Goal: Task Accomplishment & Management: Complete application form

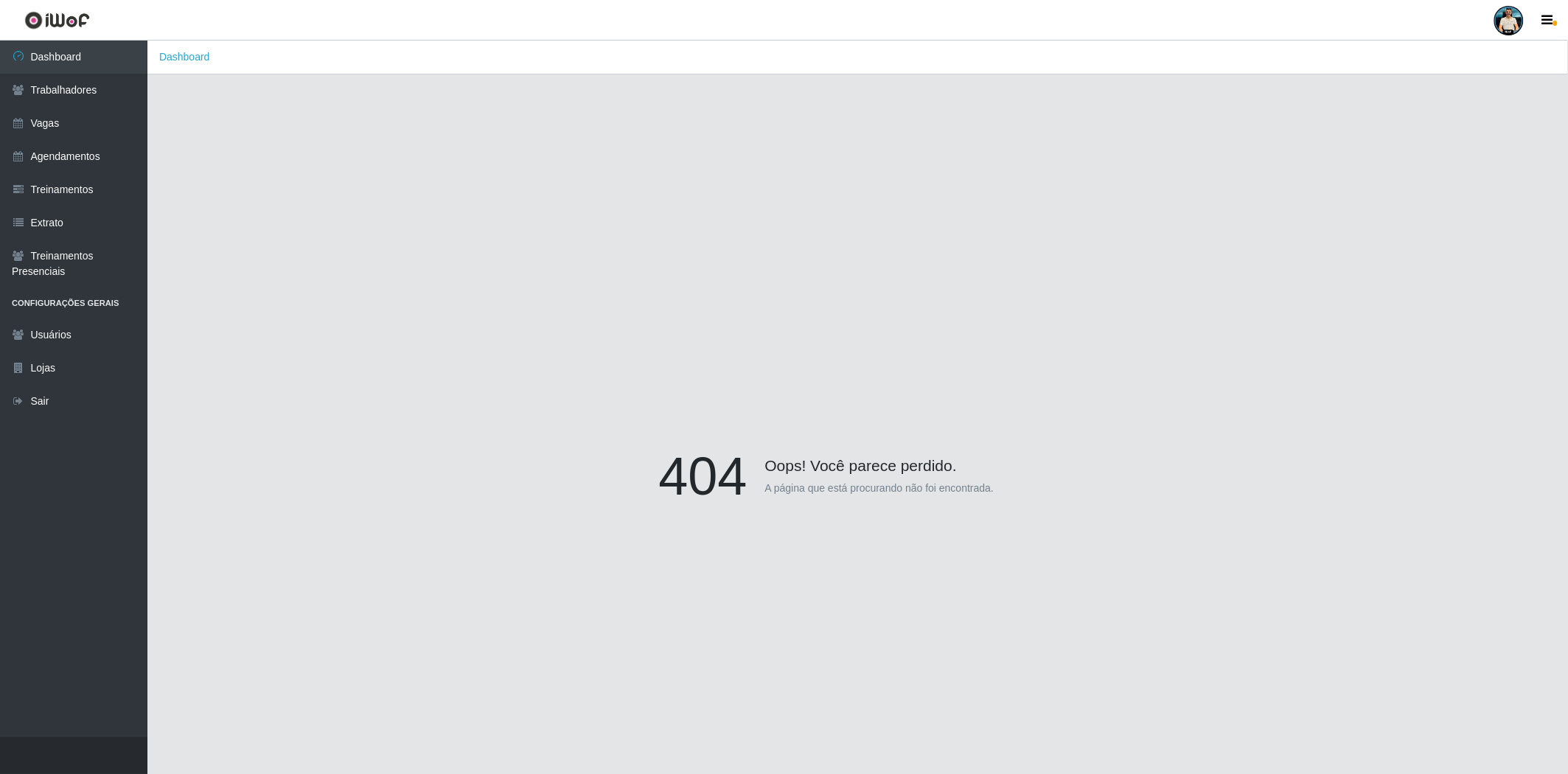
click at [1517, 34] on link at bounding box center [1508, 21] width 44 height 29
click at [1470, 114] on button "Sair" at bounding box center [1480, 114] width 133 height 30
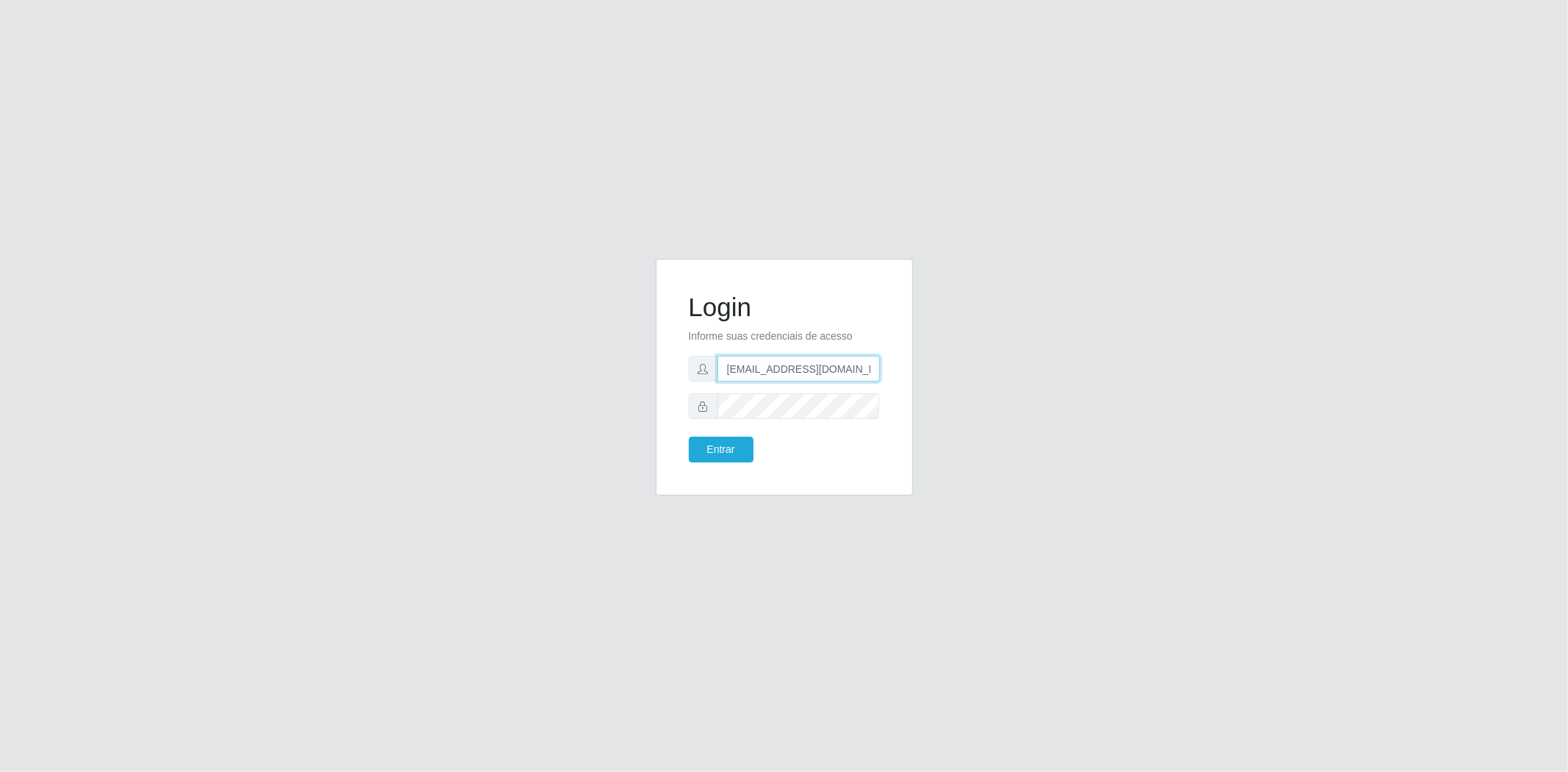
drag, startPoint x: 862, startPoint y: 367, endPoint x: 518, endPoint y: 356, distance: 344.2
click at [518, 356] on div "Login Informe suas credenciais de acesso [EMAIL_ADDRESS][DOMAIN_NAME] Entrar" at bounding box center [784, 386] width 839 height 254
paste input "[EMAIL_ADDRESS]"
type input "[EMAIL_ADDRESS][DOMAIN_NAME]"
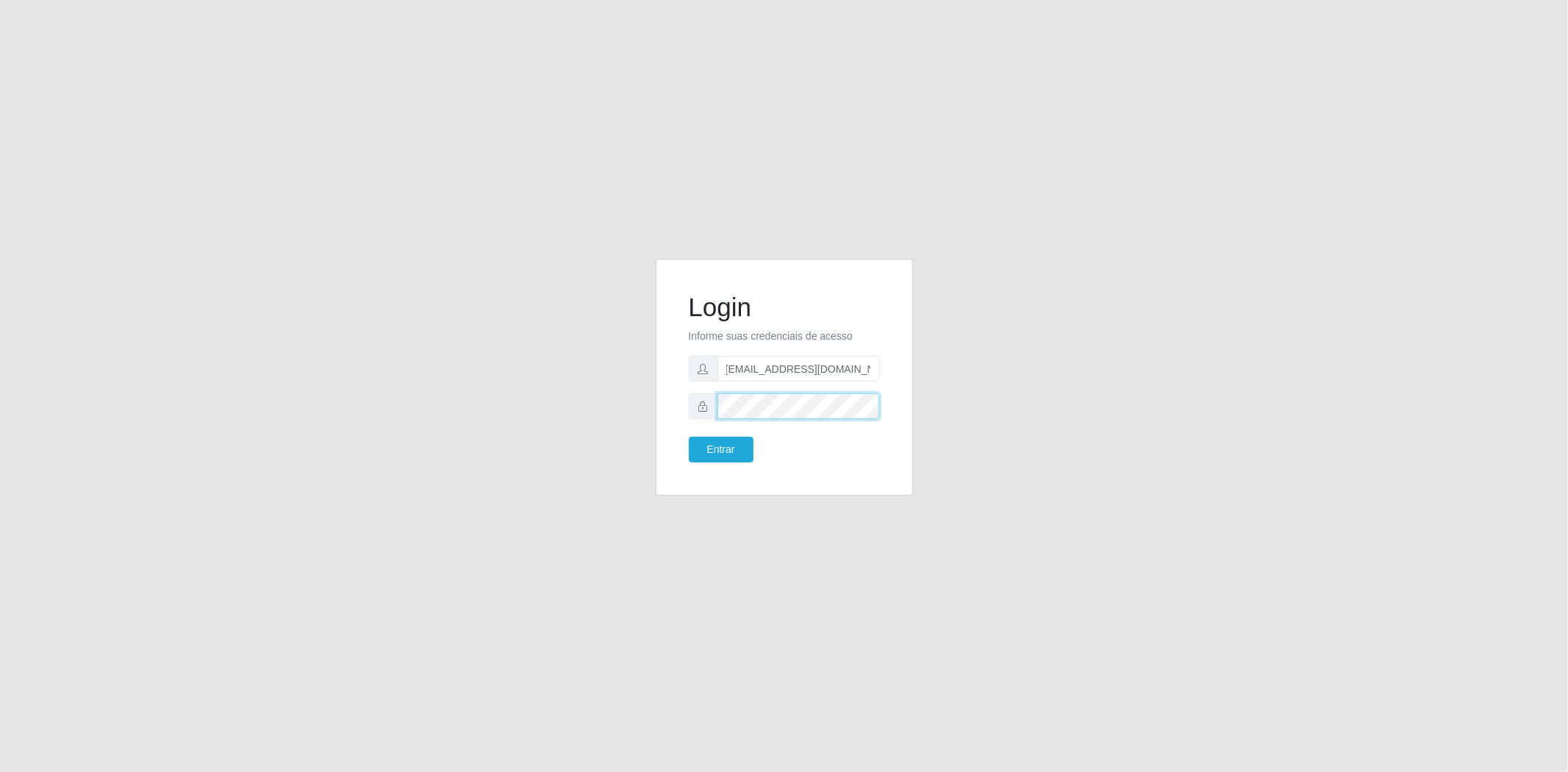
scroll to position [0, 0]
click at [518, 405] on div "Login Informe suas credenciais de acesso [EMAIL_ADDRESS][DOMAIN_NAME] Entrar" at bounding box center [784, 386] width 839 height 254
click at [731, 447] on button "Entrar" at bounding box center [722, 449] width 65 height 26
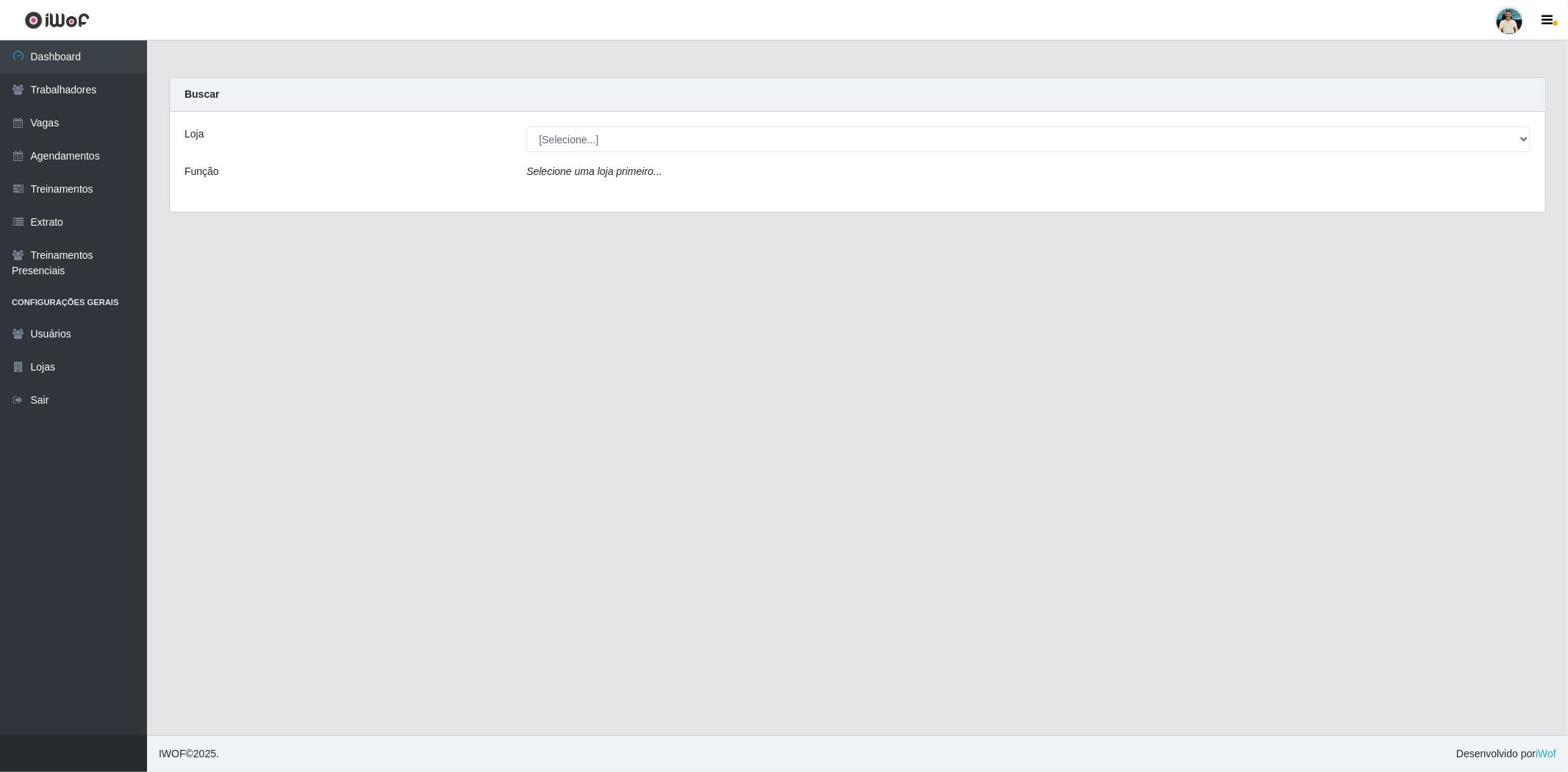
click at [649, 155] on div "Loja [Selecione...] Mar Vermelho - CEASA Mar Vermelho - Loja [DATE] Vermelho - …" at bounding box center [858, 161] width 1375 height 100
click at [655, 149] on select "[Selecione...] Mar Vermelho - CEASA Mar Vermelho - Loja [DATE] Vermelho - Loja …" at bounding box center [1029, 138] width 1004 height 26
click at [91, 130] on link "Vagas" at bounding box center [73, 123] width 147 height 33
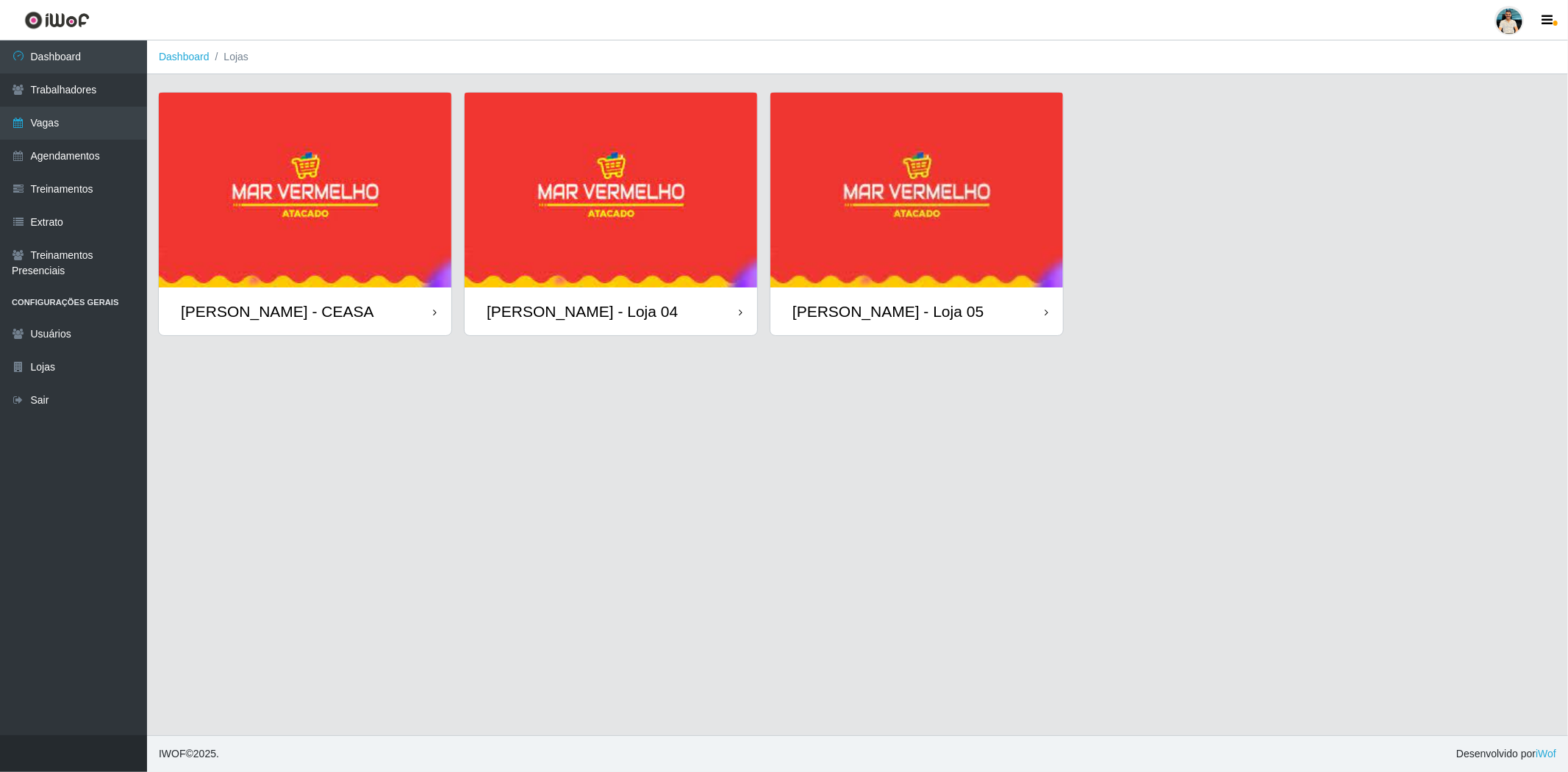
click at [598, 234] on img at bounding box center [611, 190] width 292 height 195
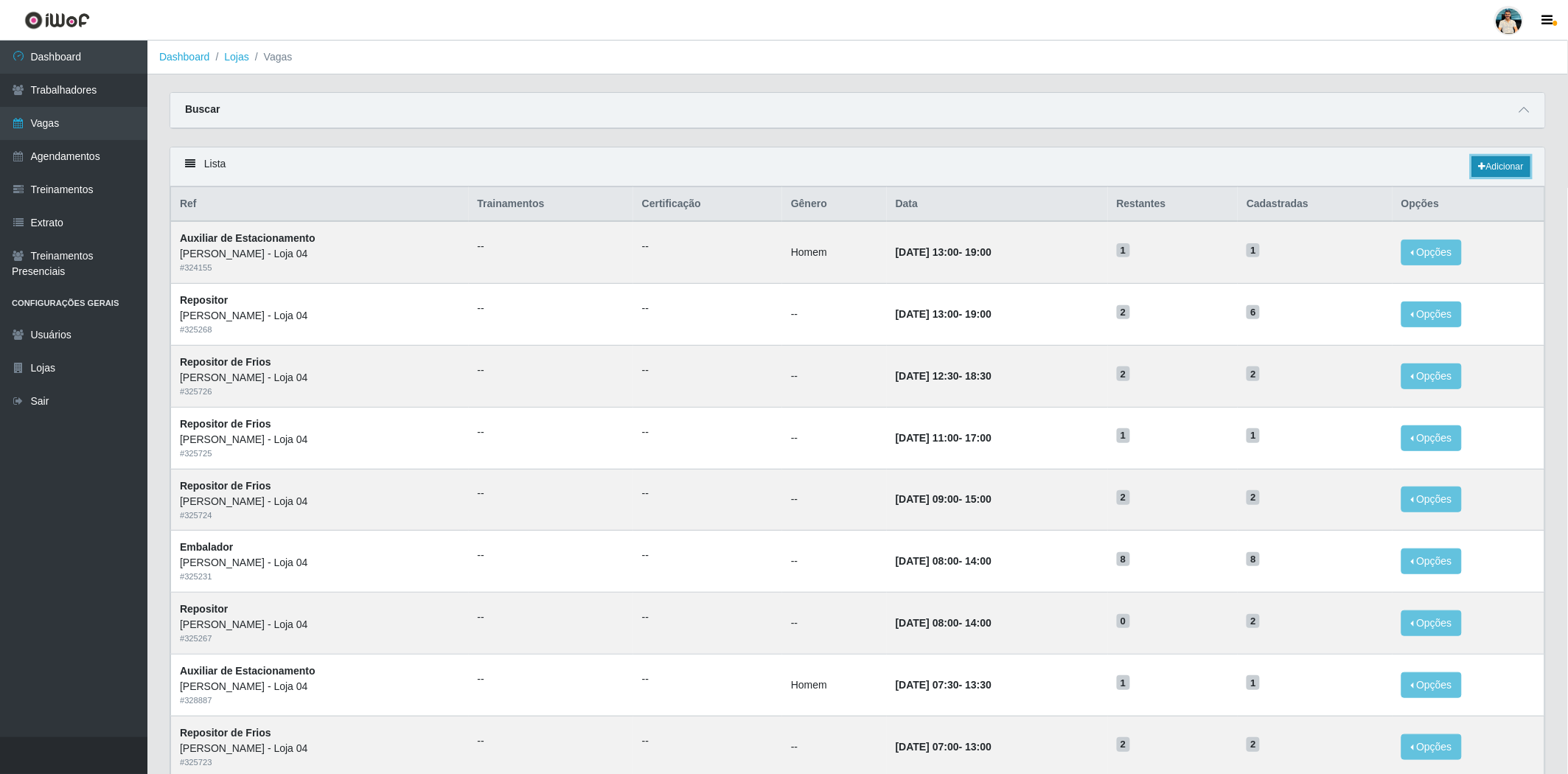
click at [1514, 161] on link "Adicionar" at bounding box center [1501, 167] width 58 height 21
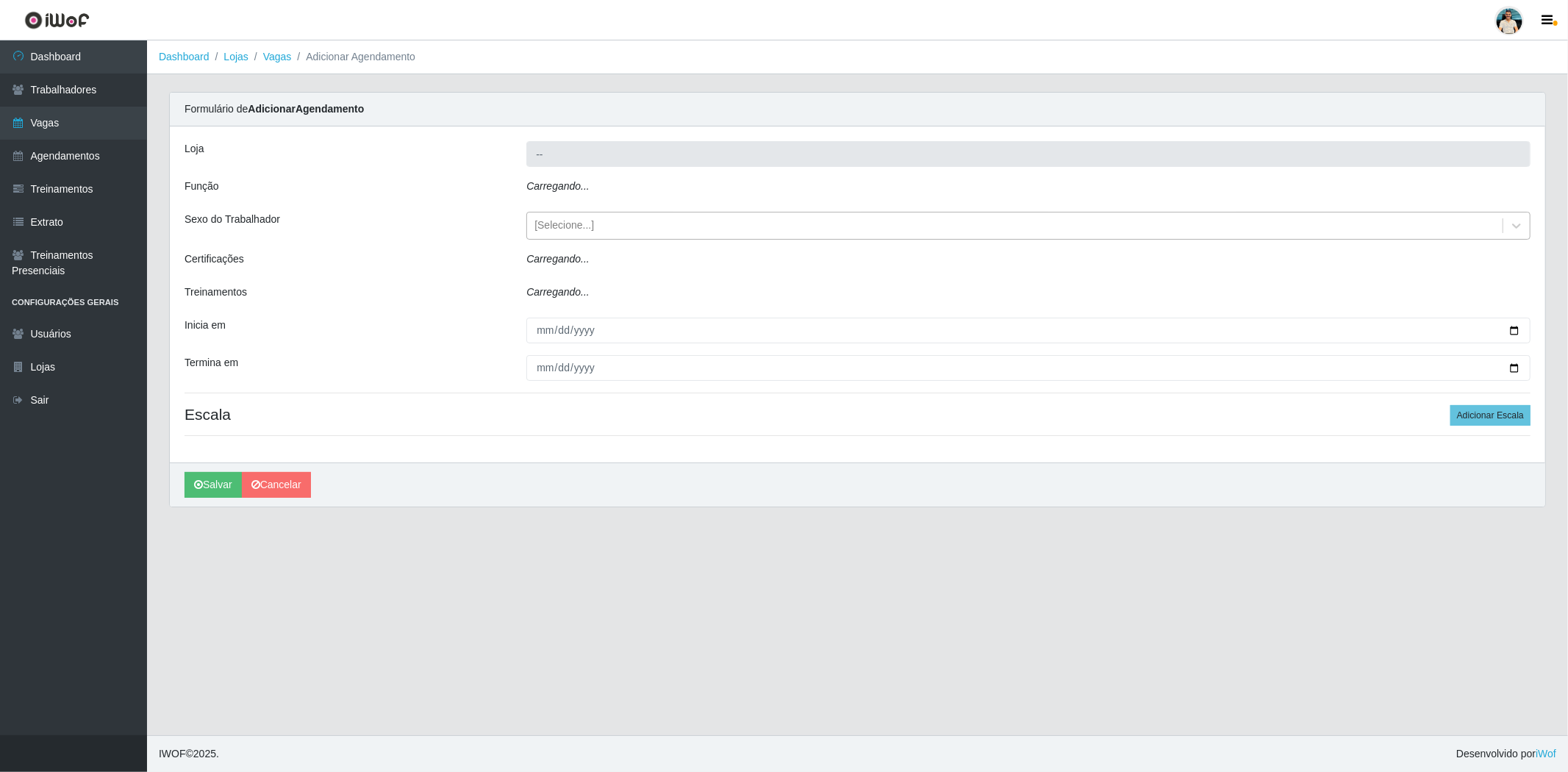
type input "[PERSON_NAME] - Loja 04"
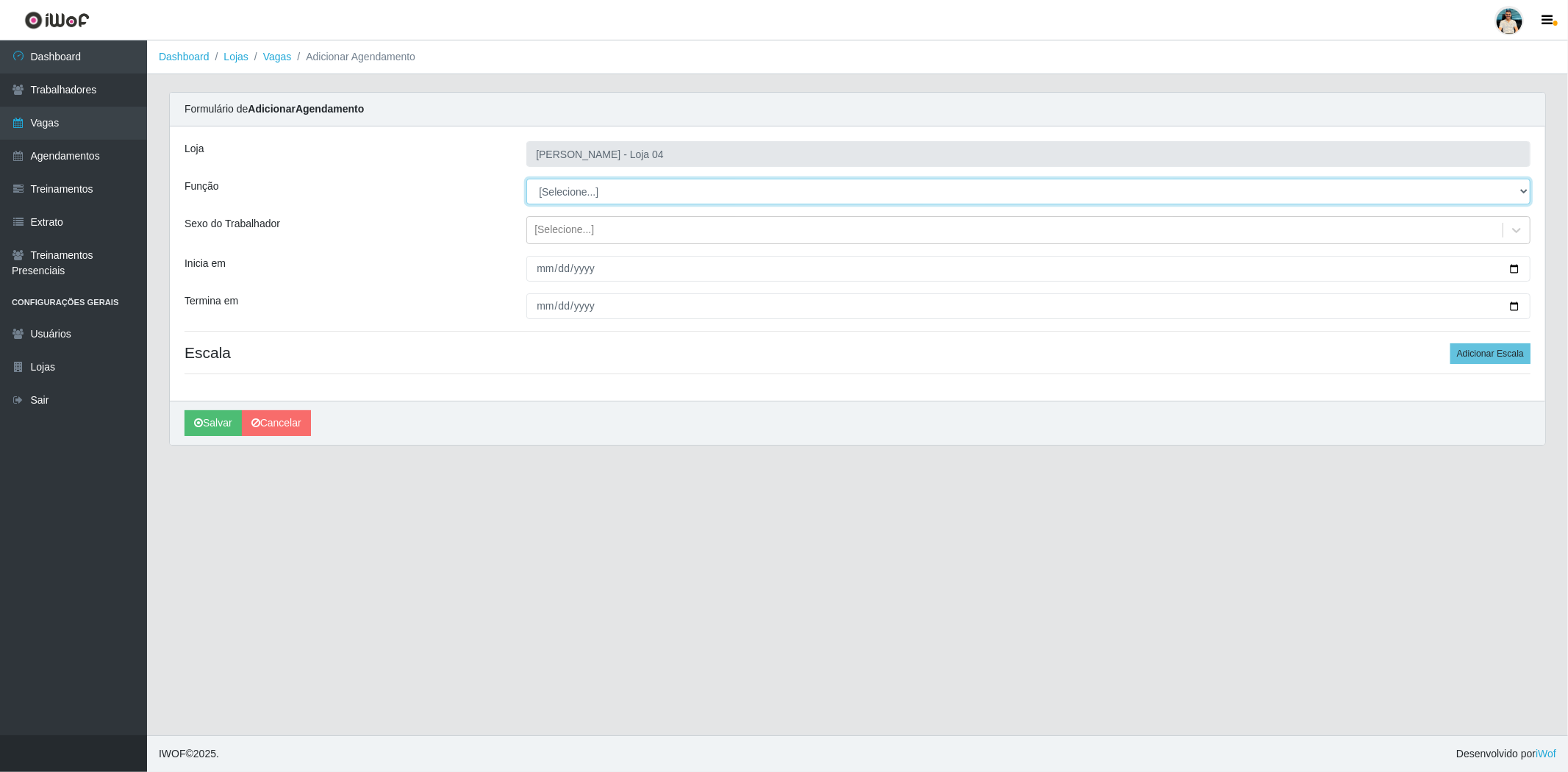
click at [663, 195] on select "[Selecione...] ASG ASG + ASG ++ Auxiliar de Depósito Auxiliar de Depósito + Aux…" at bounding box center [1029, 191] width 1004 height 26
select select "123"
click at [298, 569] on main "Dashboard Lojas Vagas Adicionar Agendamento Carregando... Formulário de Adicion…" at bounding box center [857, 388] width 1421 height 695
